Goal: Task Accomplishment & Management: Complete application form

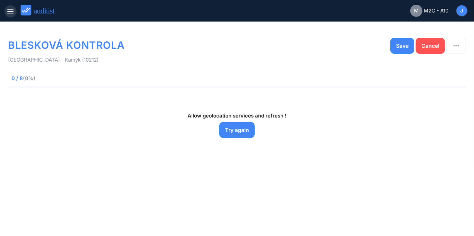
click at [12, 12] on icon "menu" at bounding box center [10, 11] width 8 height 8
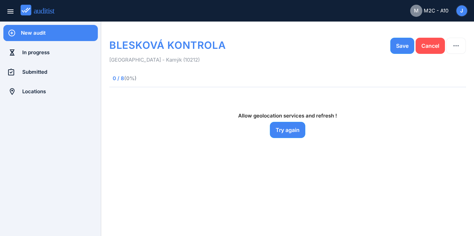
click at [40, 33] on div "New audit" at bounding box center [59, 32] width 77 height 7
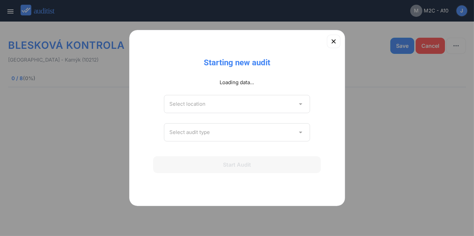
click at [278, 108] on form "Loading data... Select location arrow_drop_down Select audit type arrow_drop_do…" at bounding box center [237, 111] width 146 height 75
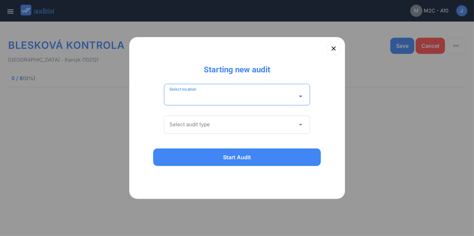
click at [219, 94] on input "Select location" at bounding box center [232, 96] width 126 height 11
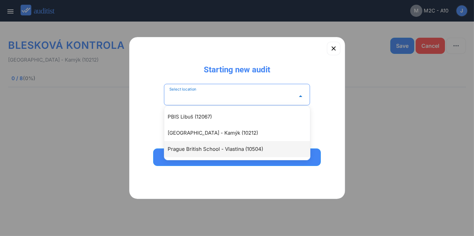
click at [221, 147] on div "Prague British School - Vlastina (10504)" at bounding box center [241, 149] width 146 height 8
type input "**********"
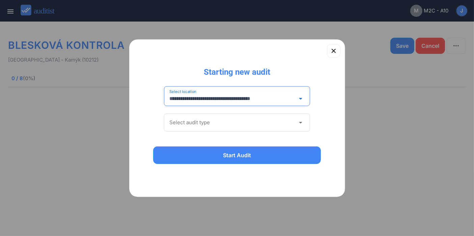
click at [223, 126] on input "Select audit type" at bounding box center [232, 122] width 126 height 11
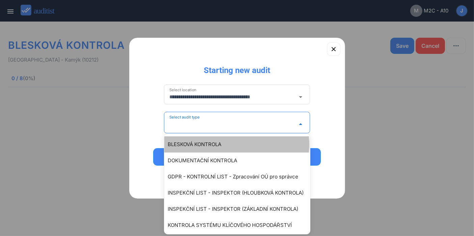
click at [222, 148] on div "BLESKOVÁ KONTROLA" at bounding box center [241, 145] width 146 height 8
type input "**********"
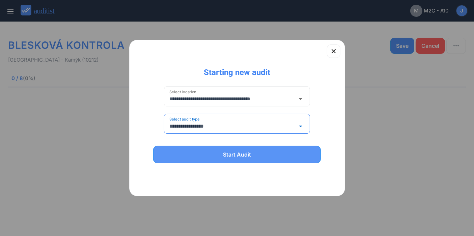
click at [222, 148] on button "Start Audit" at bounding box center [237, 155] width 168 height 18
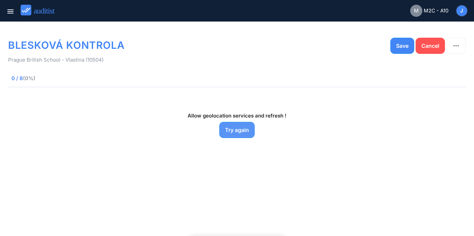
click at [235, 125] on button "Try again" at bounding box center [236, 130] width 35 height 16
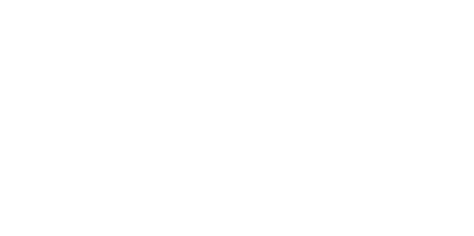
click at [395, 3] on html at bounding box center [237, 1] width 474 height 3
